Goal: Book appointment/travel/reservation

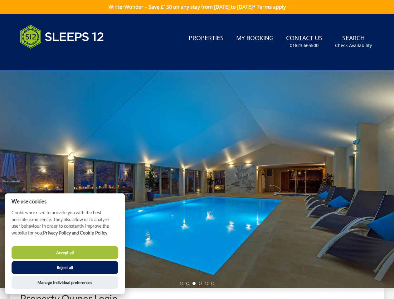
click at [197, 150] on div at bounding box center [197, 179] width 394 height 218
click at [353, 41] on link "Search Check Availability" at bounding box center [353, 41] width 42 height 20
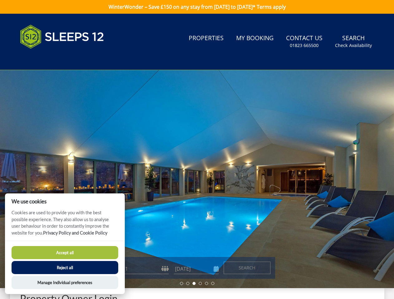
click at [197, 179] on div at bounding box center [197, 179] width 394 height 218
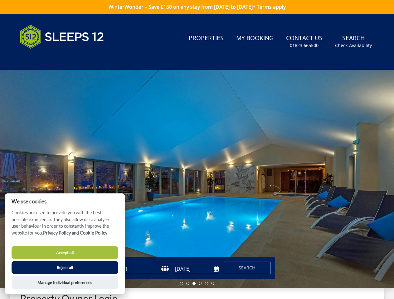
click at [181, 284] on li at bounding box center [181, 283] width 3 height 3
click at [188, 284] on li at bounding box center [187, 283] width 3 height 3
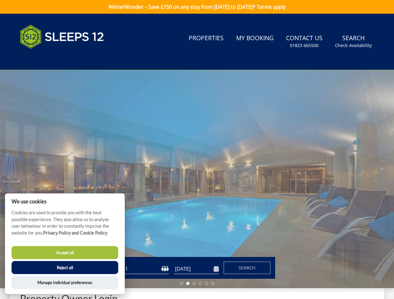
click at [194, 284] on li at bounding box center [193, 283] width 3 height 3
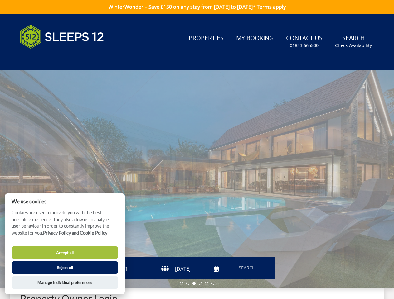
click at [200, 284] on li at bounding box center [199, 283] width 3 height 3
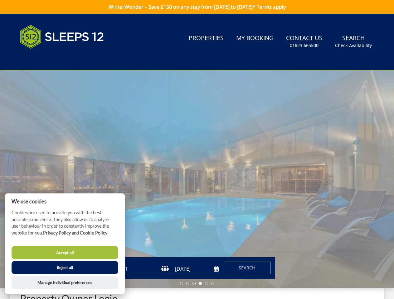
click at [206, 284] on li at bounding box center [206, 283] width 3 height 3
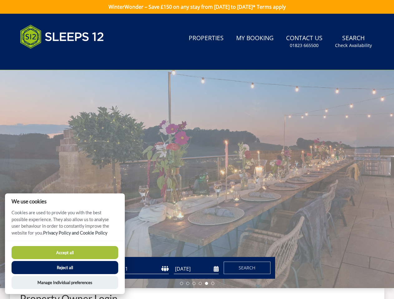
click at [213, 284] on li at bounding box center [212, 283] width 3 height 3
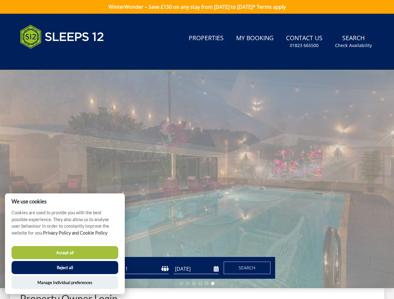
click at [65, 253] on button "Accept all" at bounding box center [65, 252] width 107 height 13
